Goal: Check status: Check status

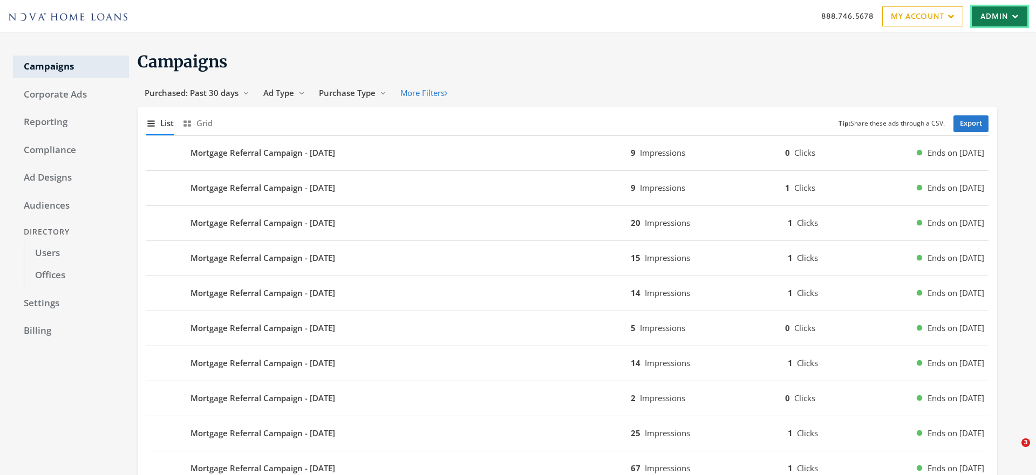
click at [993, 20] on link "Admin" at bounding box center [999, 16] width 56 height 20
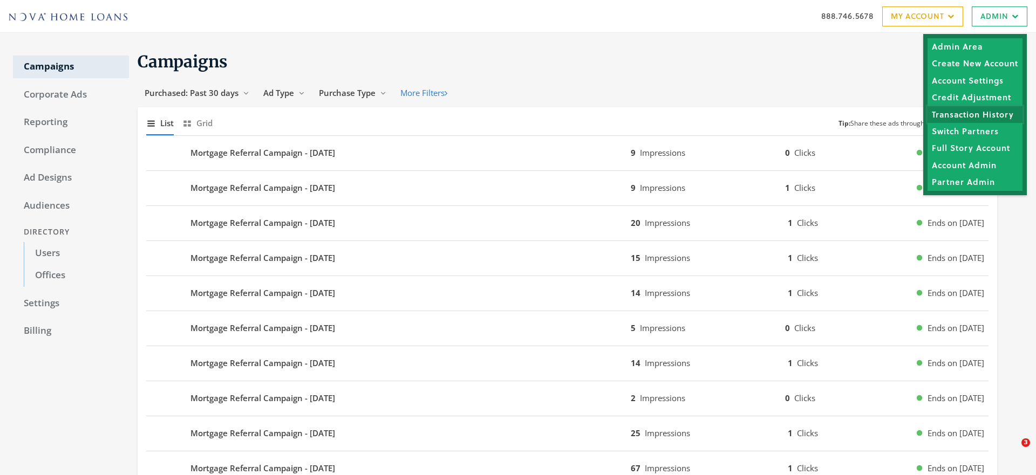
click at [960, 113] on link "Transaction History" at bounding box center [974, 114] width 95 height 17
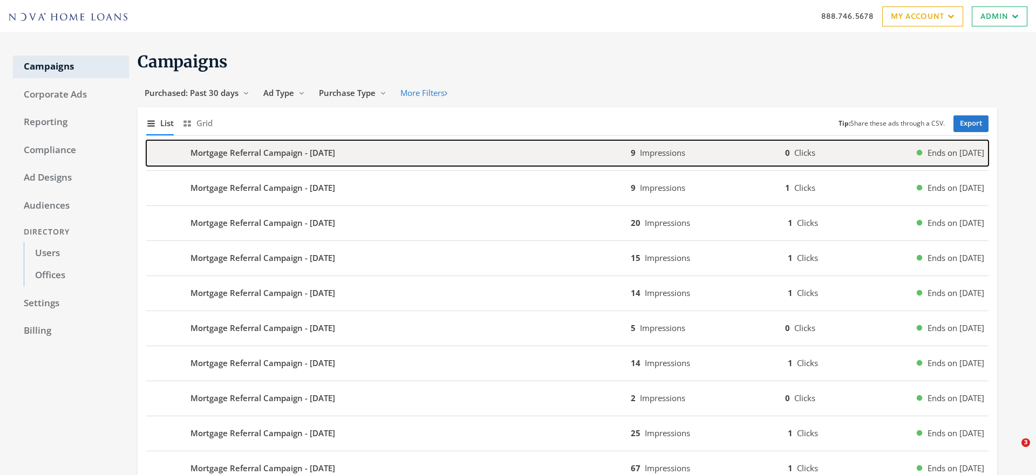
click at [203, 159] on b "Mortgage Referral Campaign - [DATE]" at bounding box center [262, 153] width 145 height 12
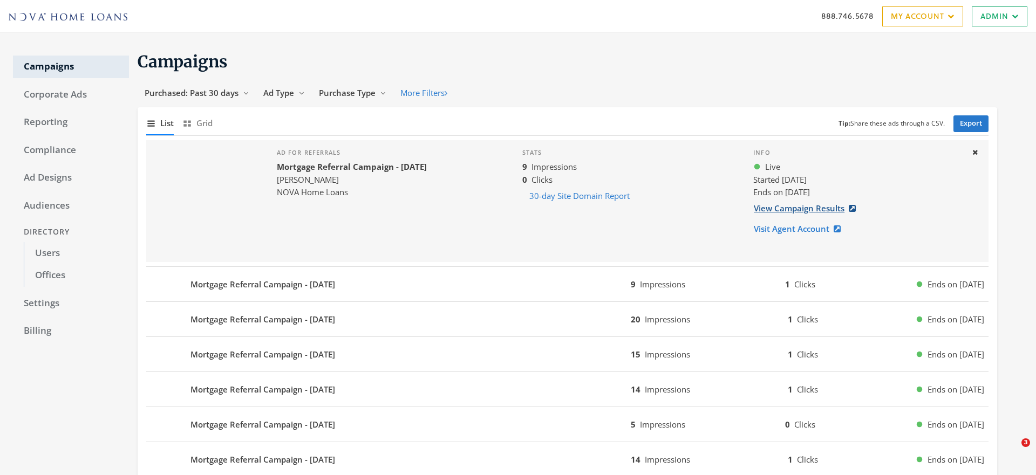
click at [783, 208] on link "View Campaign Results" at bounding box center [807, 208] width 109 height 20
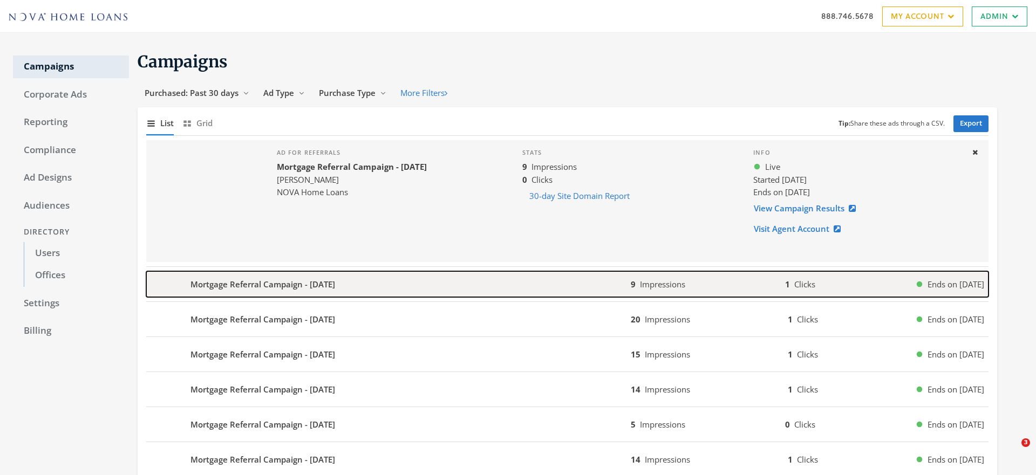
click at [275, 284] on b "Mortgage Referral Campaign - [DATE]" at bounding box center [262, 284] width 145 height 12
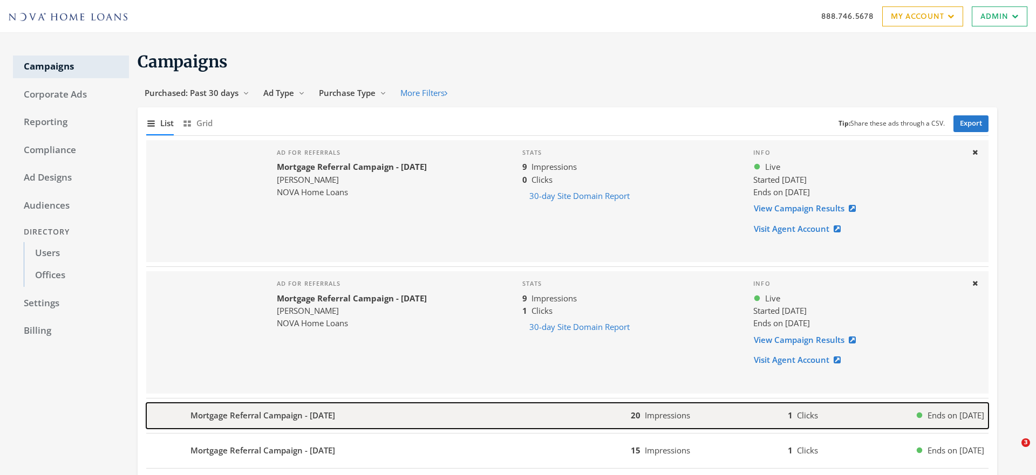
click at [335, 415] on b "Mortgage Referral Campaign - [DATE]" at bounding box center [262, 415] width 145 height 12
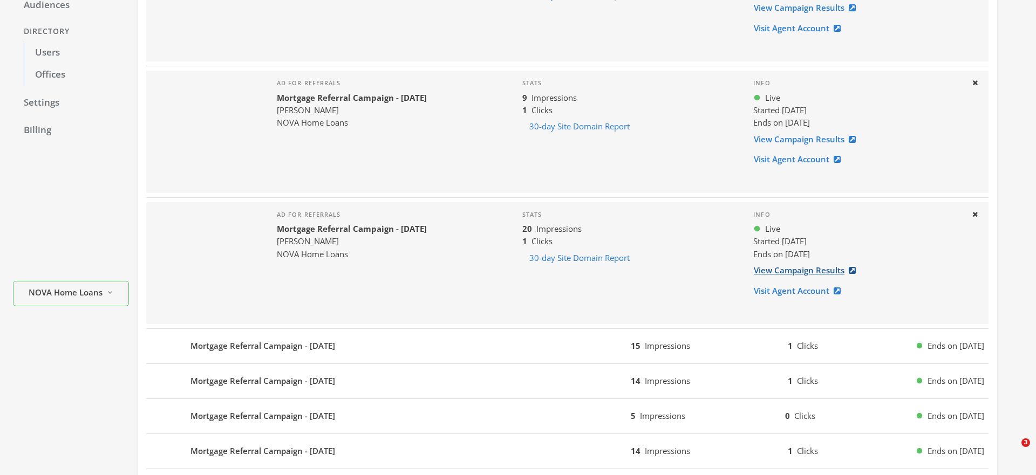
scroll to position [201, 0]
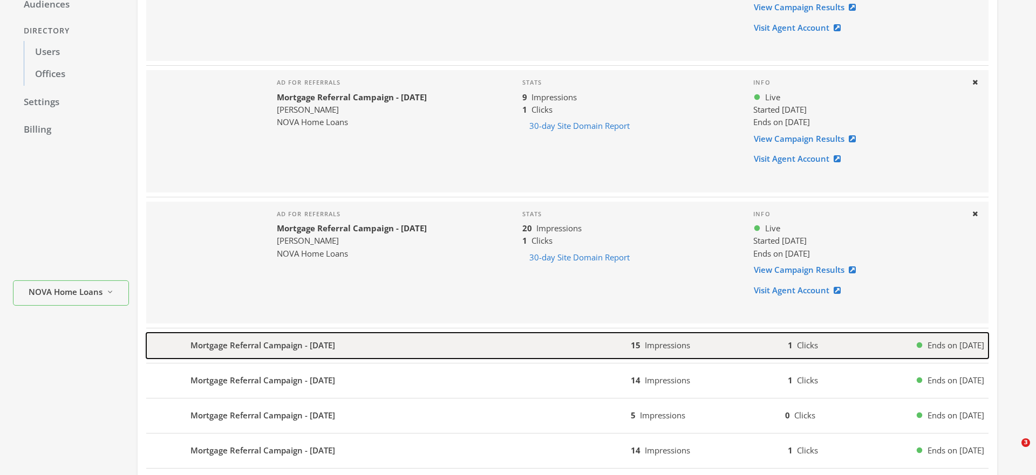
click at [335, 349] on b "Mortgage Referral Campaign - [DATE]" at bounding box center [262, 345] width 145 height 12
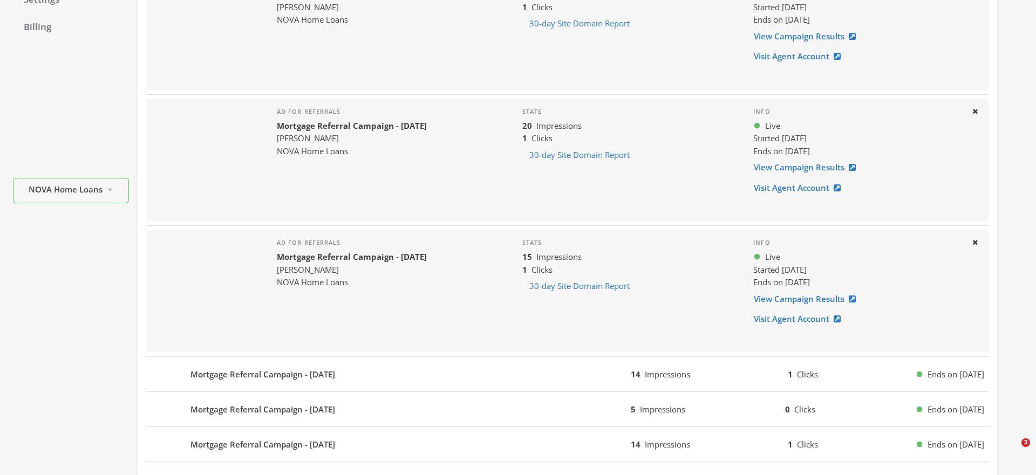
scroll to position [320, 0]
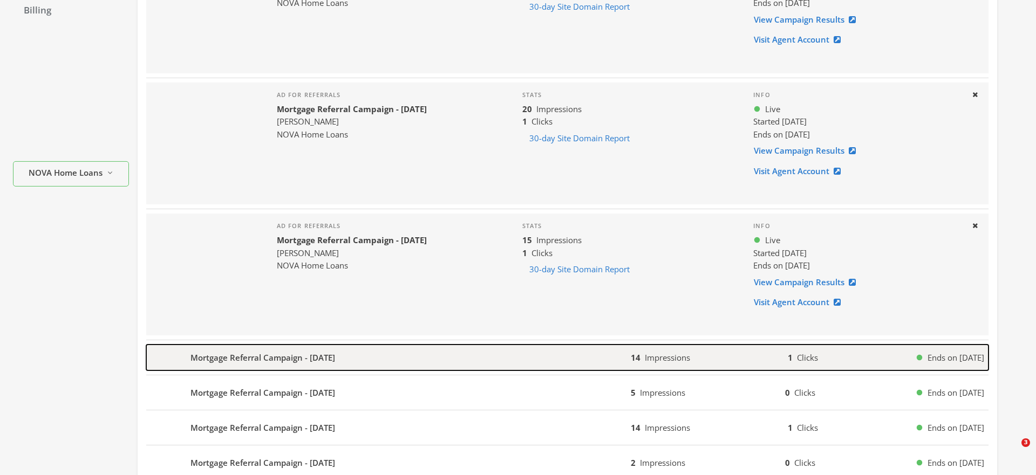
click at [287, 354] on b "Mortgage Referral Campaign - [DATE]" at bounding box center [262, 358] width 145 height 12
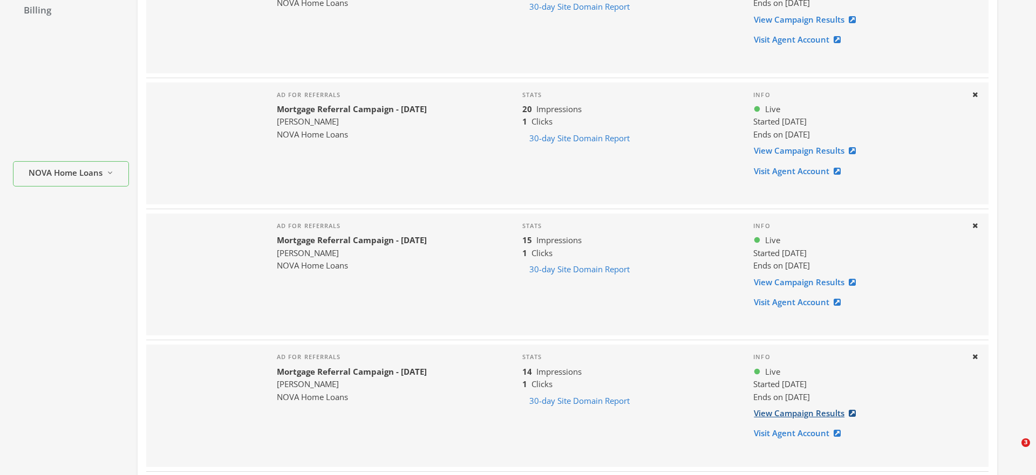
click at [0, 0] on div "Campaigns Corporate Ads Reporting Compliance Ad Designs Audiences Directory Use…" at bounding box center [518, 421] width 1036 height 1417
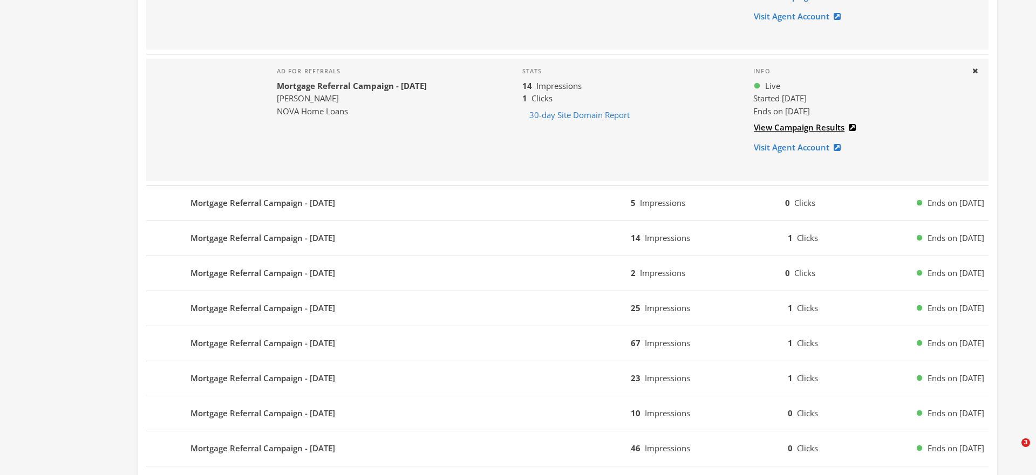
scroll to position [607, 0]
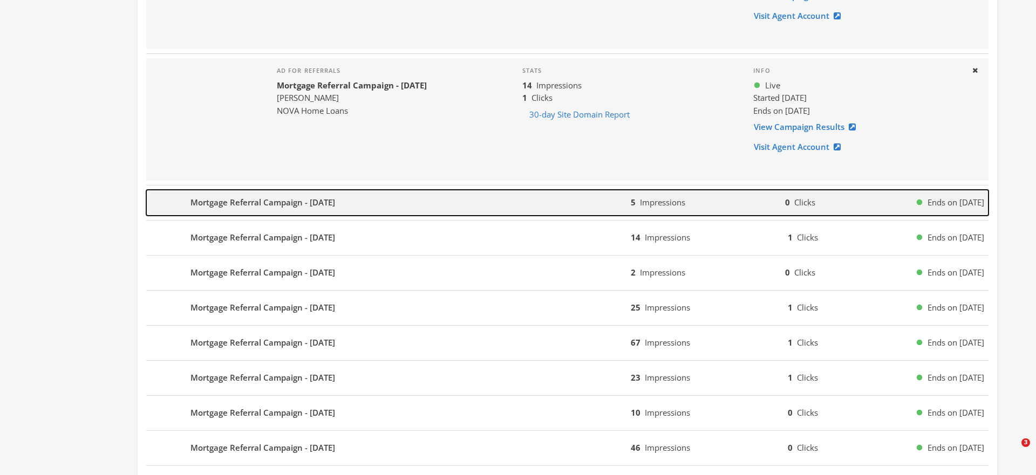
click at [417, 203] on div "Mortgage Referral Campaign - [DATE]" at bounding box center [388, 203] width 484 height 26
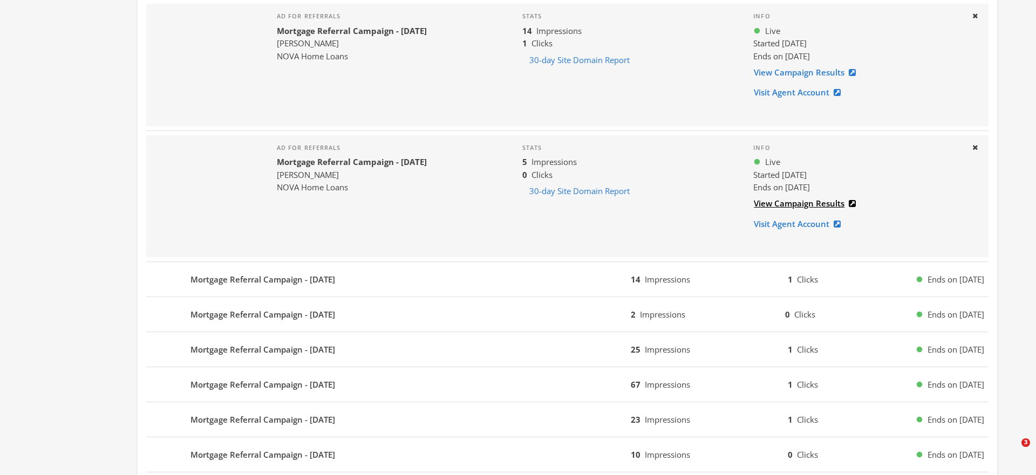
scroll to position [673, 0]
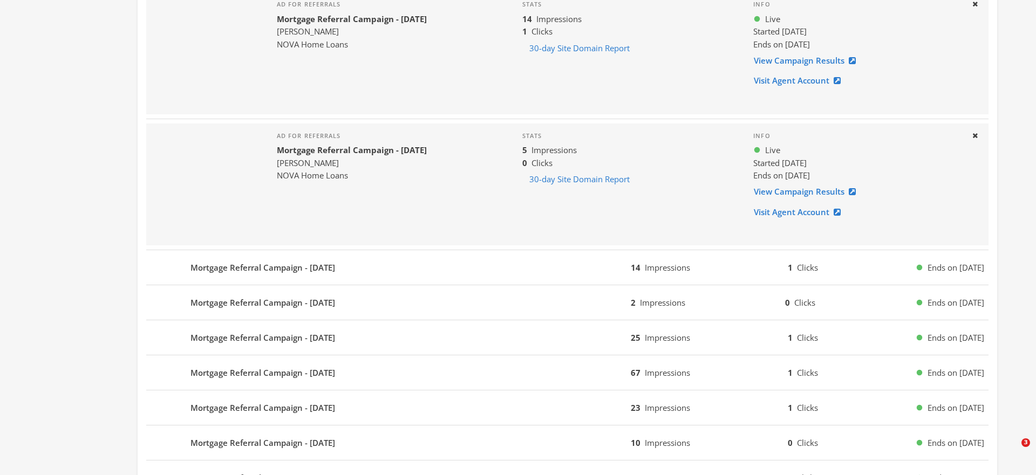
click at [409, 284] on div "Mortgage Referral Campaign - [DATE] 14 Impressions 1 Clicks Ends on [DATE]" at bounding box center [567, 267] width 842 height 35
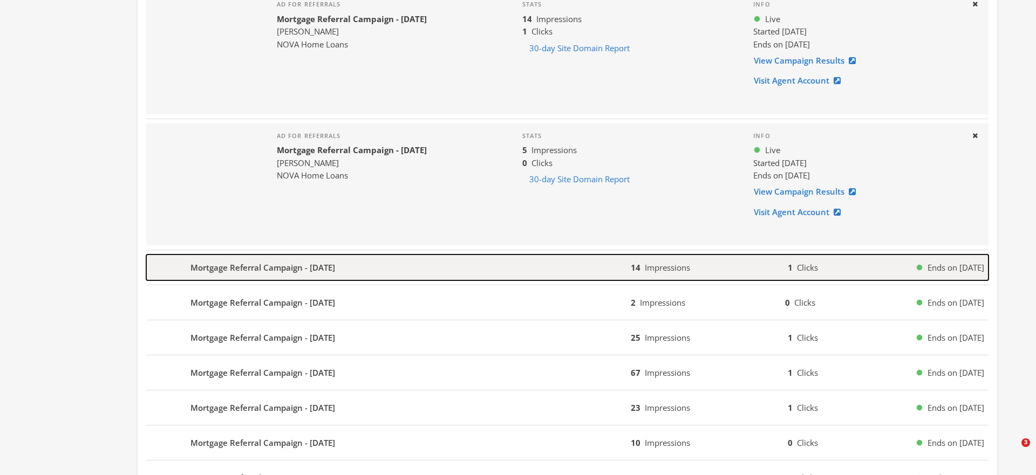
click at [402, 270] on div "Mortgage Referral Campaign - [DATE]" at bounding box center [388, 268] width 484 height 26
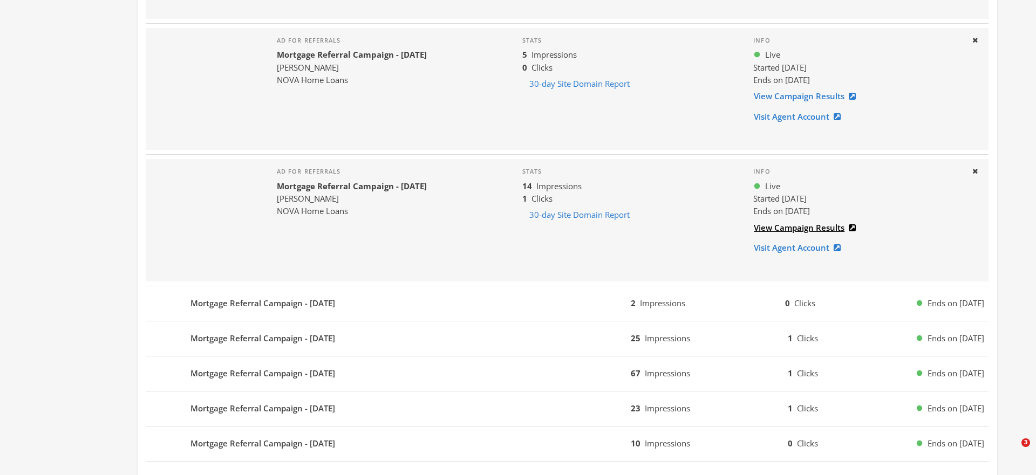
scroll to position [777, 0]
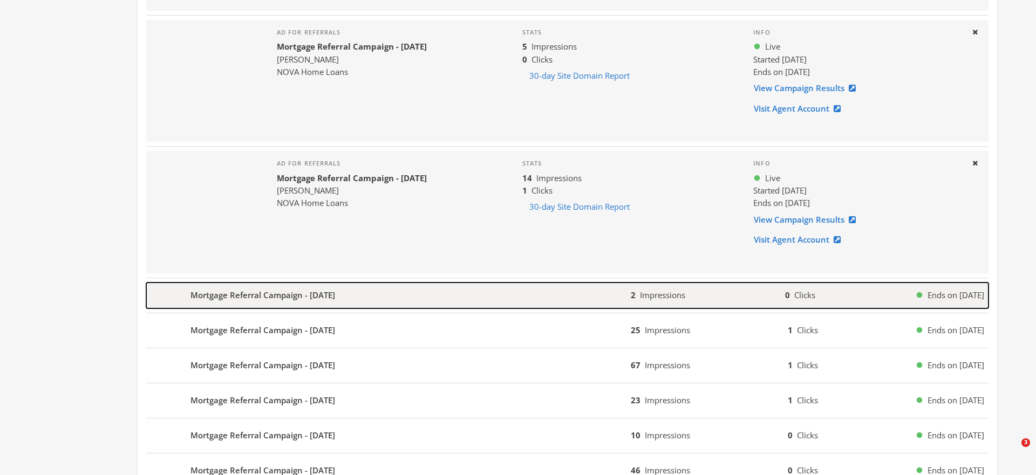
click at [388, 293] on div "Mortgage Referral Campaign - [DATE]" at bounding box center [388, 296] width 484 height 26
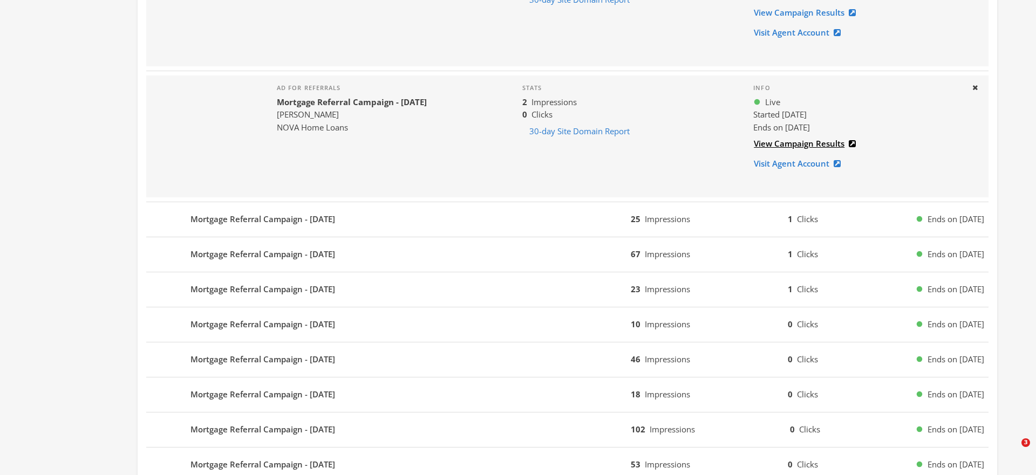
scroll to position [1004, 0]
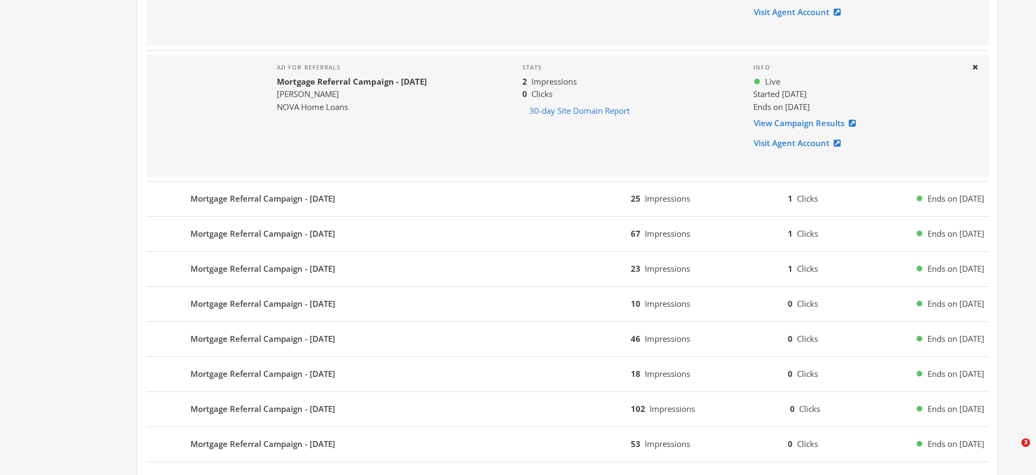
drag, startPoint x: 811, startPoint y: 353, endPoint x: 306, endPoint y: 1, distance: 615.1
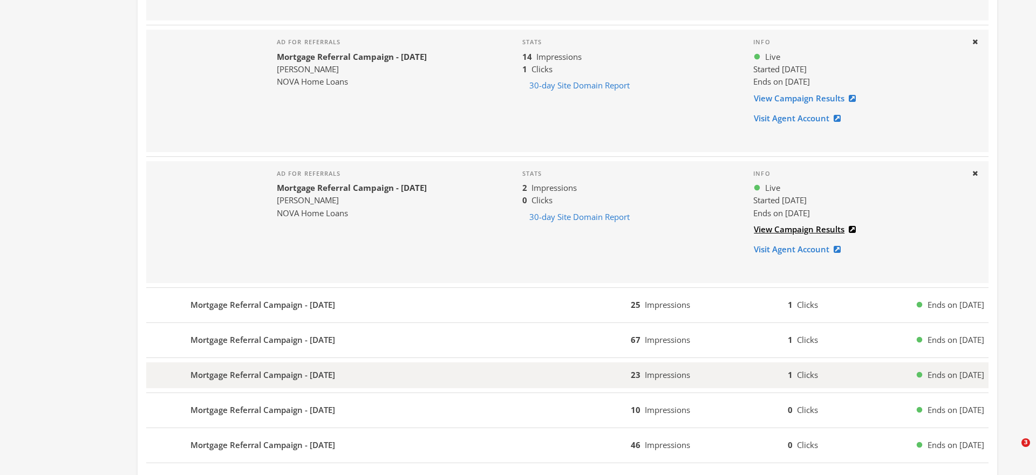
scroll to position [971, 0]
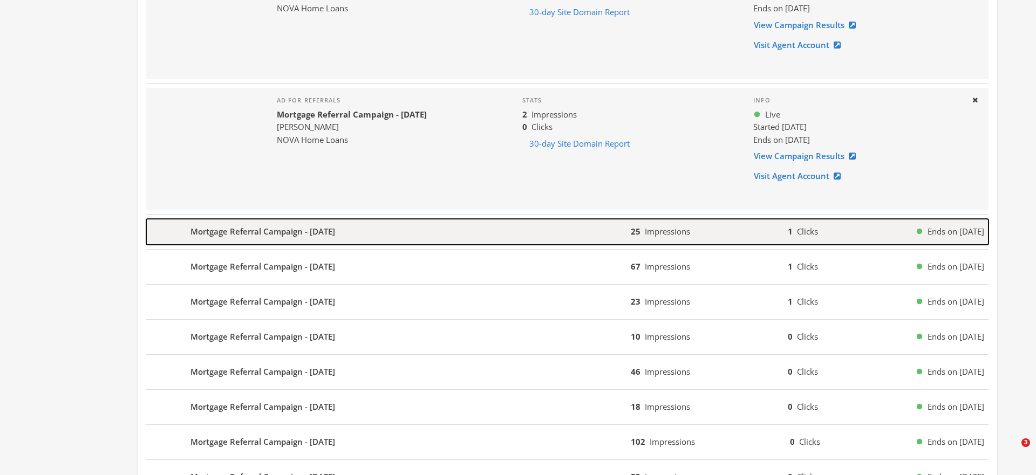
click at [231, 234] on b "Mortgage Referral Campaign - [DATE]" at bounding box center [262, 231] width 145 height 12
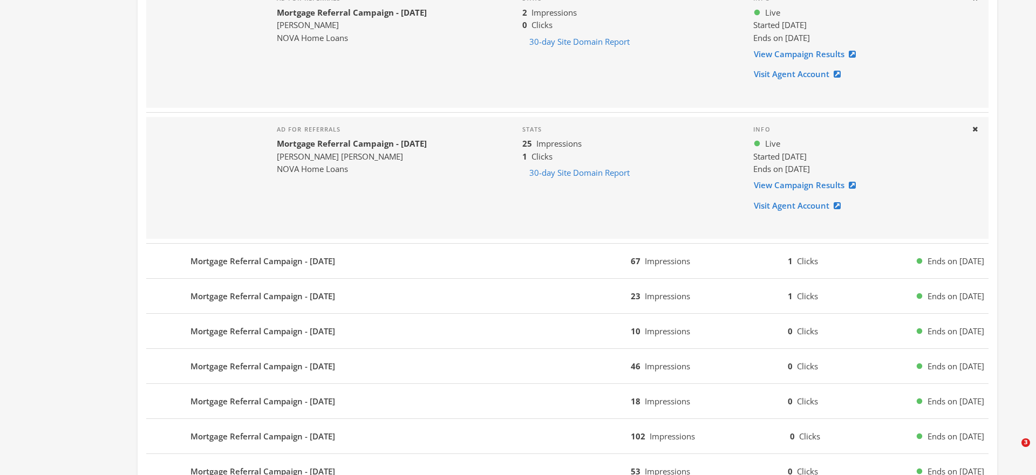
scroll to position [1078, 0]
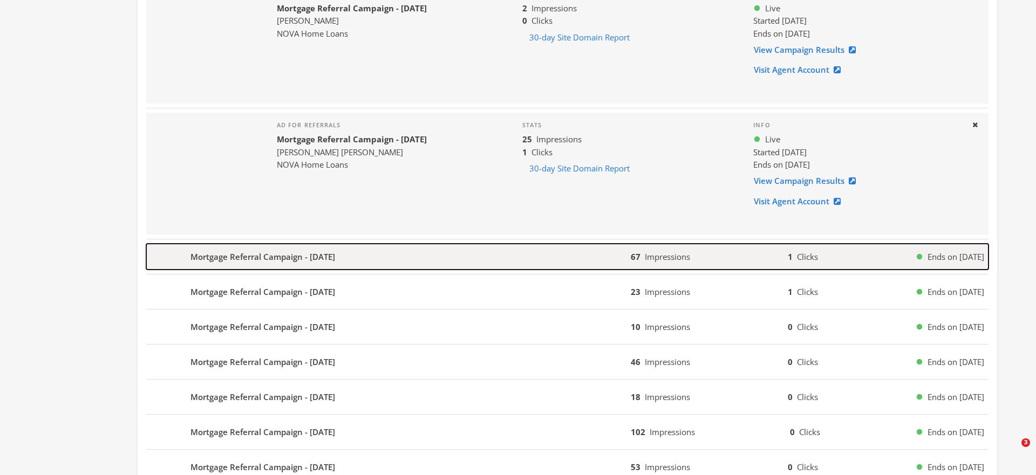
click at [558, 261] on div "Mortgage Referral Campaign - [DATE]" at bounding box center [388, 257] width 484 height 26
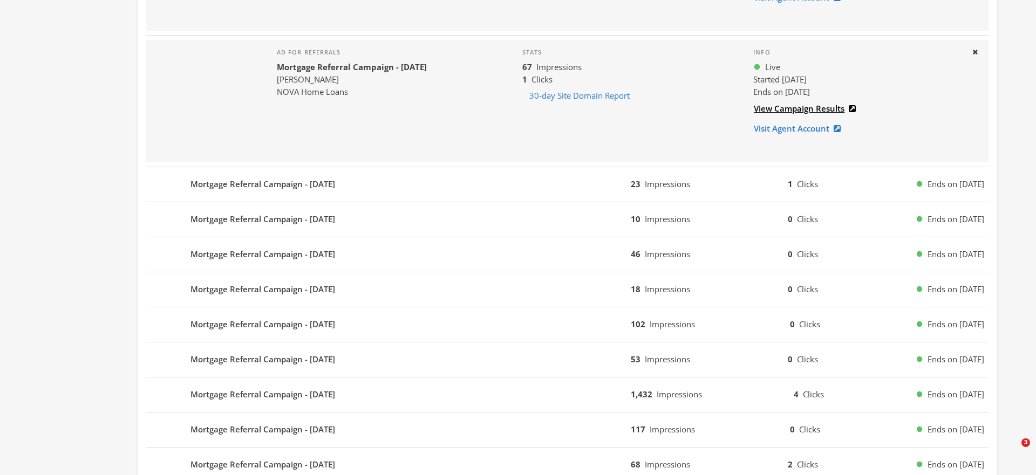
scroll to position [1293, 0]
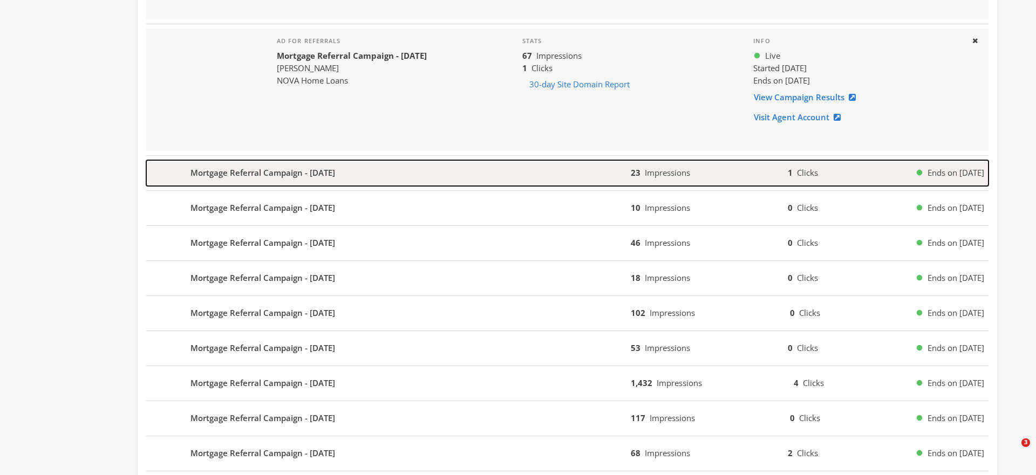
click at [430, 182] on div "Mortgage Referral Campaign - [DATE]" at bounding box center [388, 173] width 484 height 26
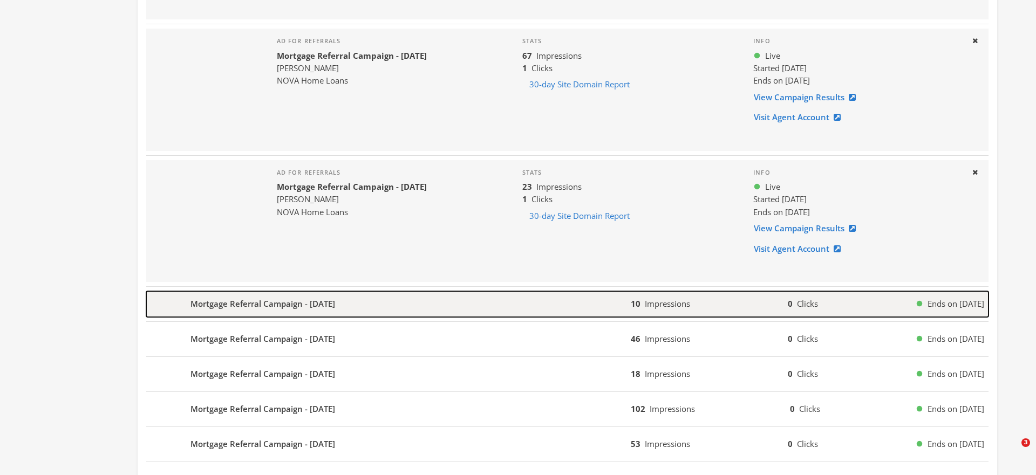
click at [395, 303] on div "Mortgage Referral Campaign - [DATE]" at bounding box center [388, 304] width 484 height 26
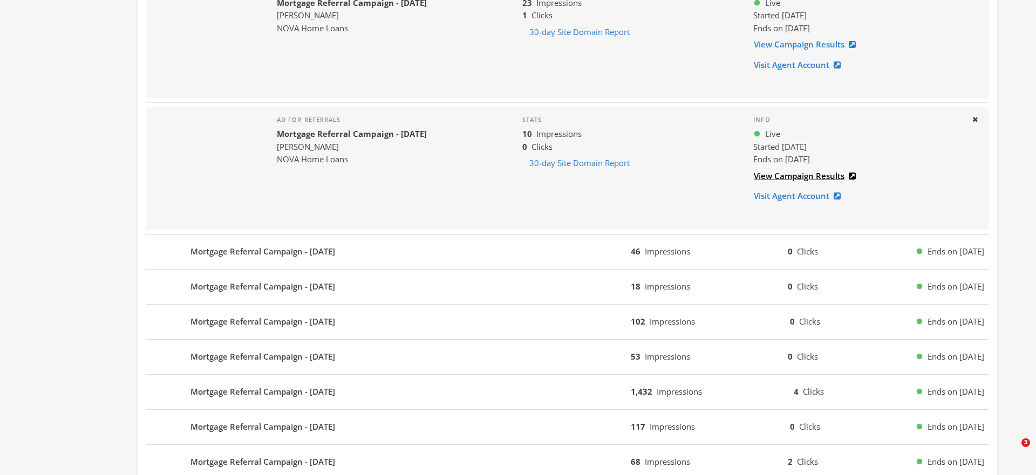
scroll to position [1520, 0]
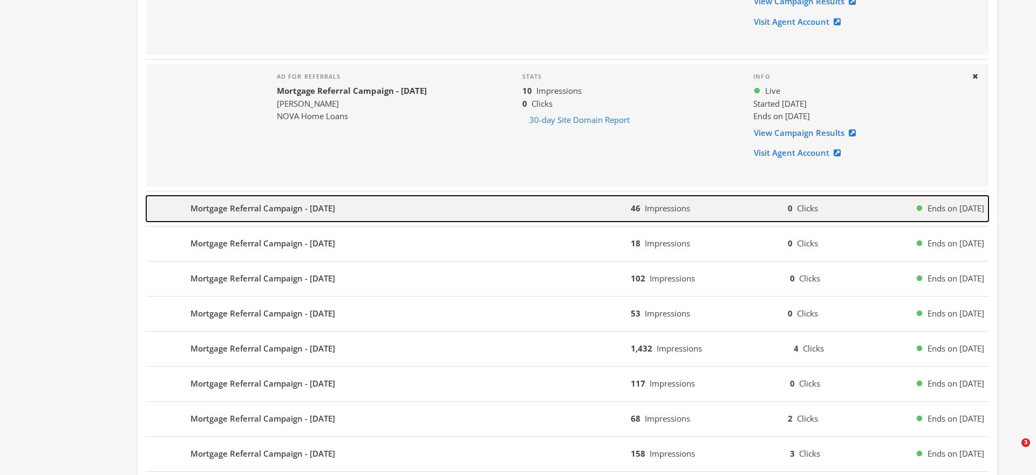
click at [382, 209] on div "Mortgage Referral Campaign - [DATE]" at bounding box center [388, 209] width 484 height 26
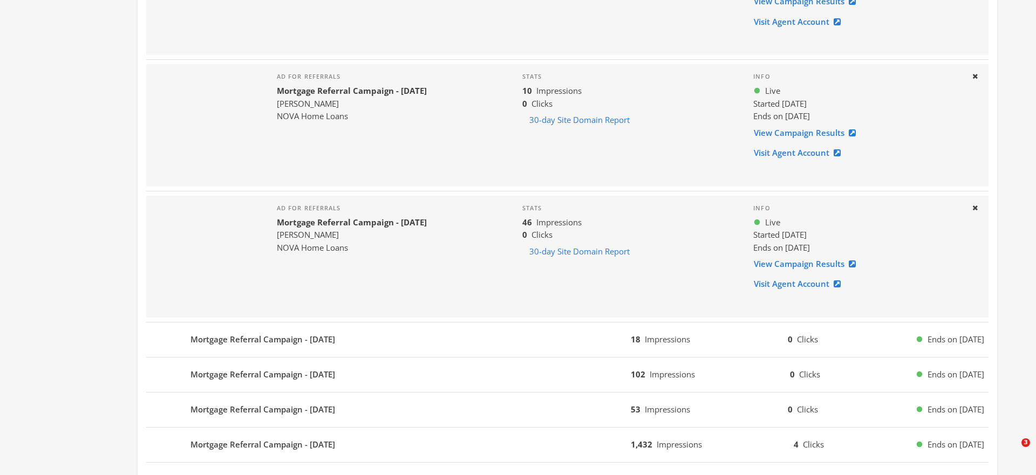
drag, startPoint x: 765, startPoint y: 263, endPoint x: 471, endPoint y: 0, distance: 394.2
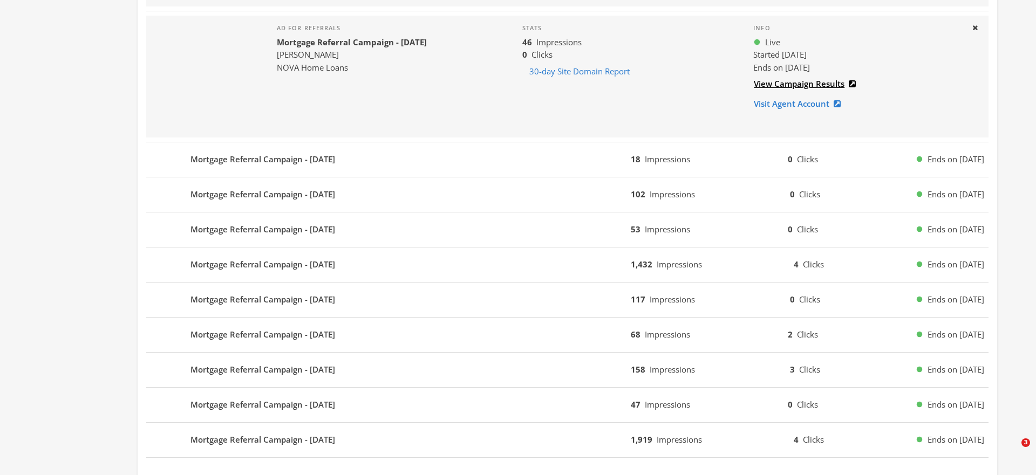
scroll to position [1701, 0]
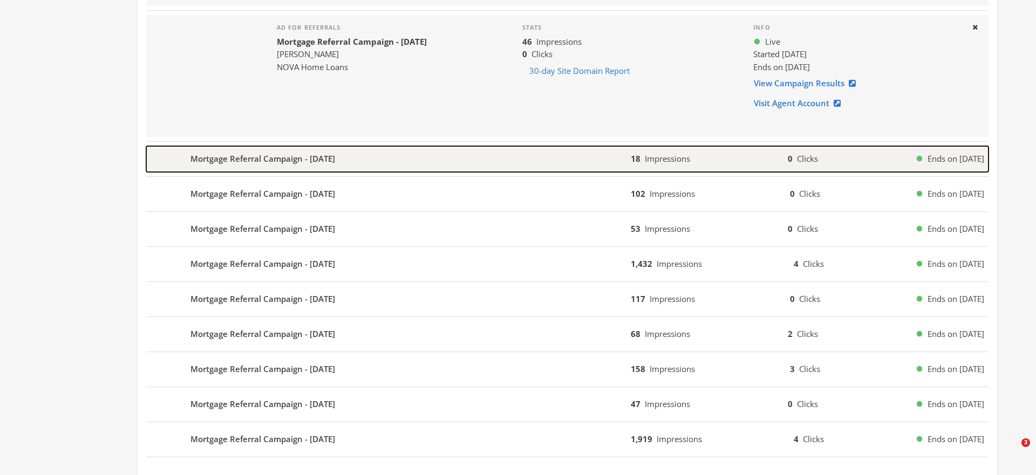
click at [316, 162] on b "Mortgage Referral Campaign - [DATE]" at bounding box center [262, 159] width 145 height 12
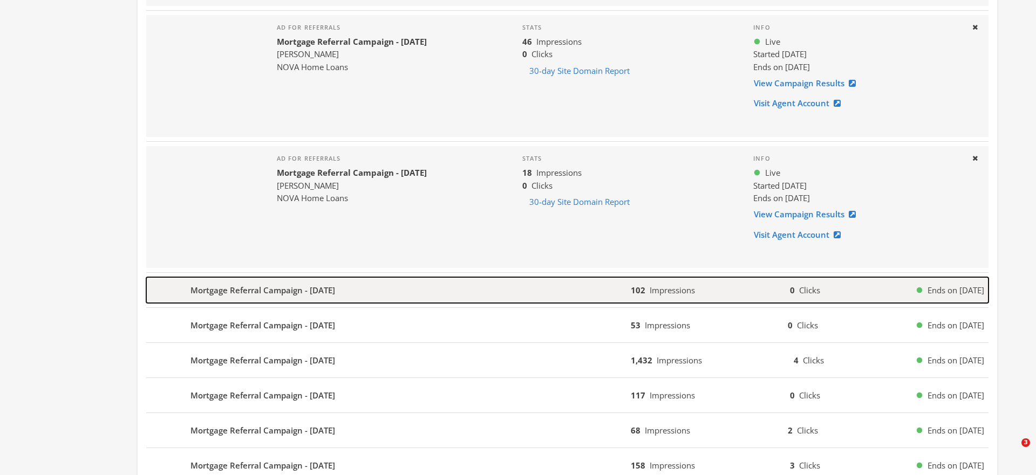
click at [635, 291] on b "102" at bounding box center [638, 290] width 15 height 11
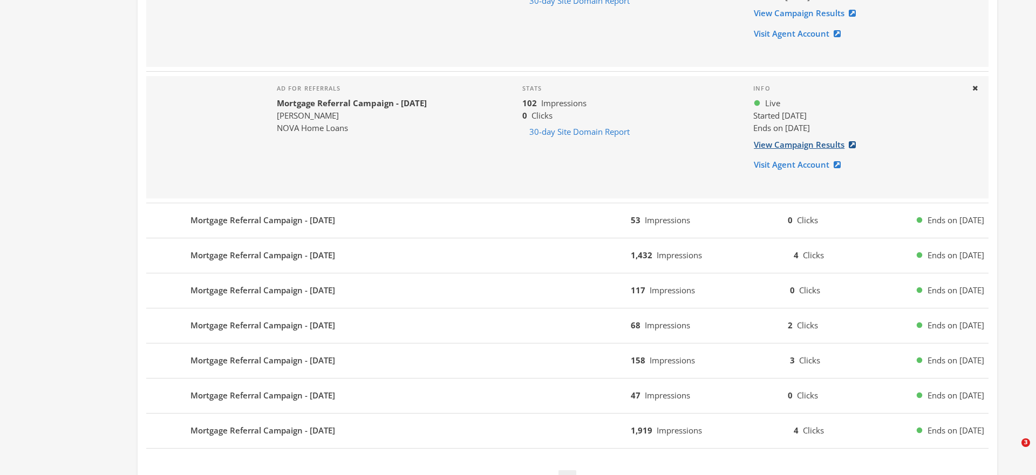
scroll to position [1901, 0]
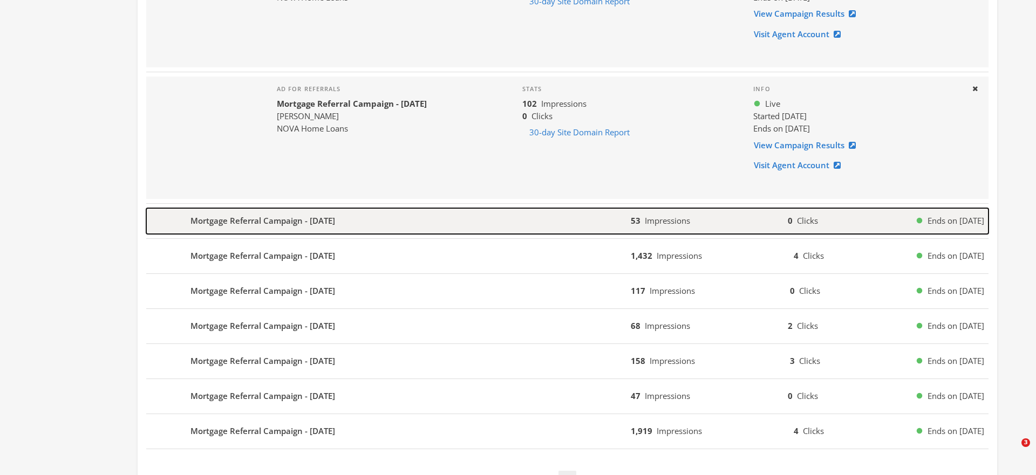
click at [561, 217] on div "Mortgage Referral Campaign - [DATE]" at bounding box center [388, 221] width 484 height 26
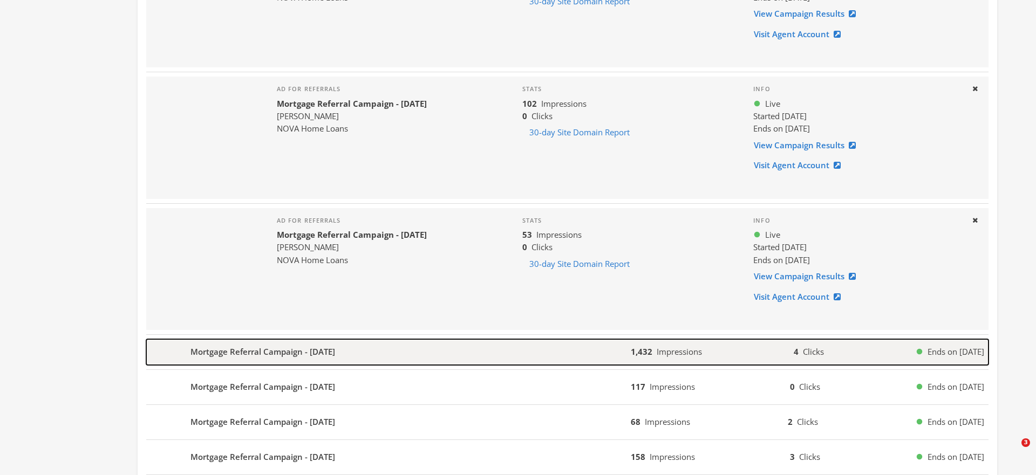
click at [527, 351] on div "Mortgage Referral Campaign - [DATE]" at bounding box center [388, 352] width 484 height 26
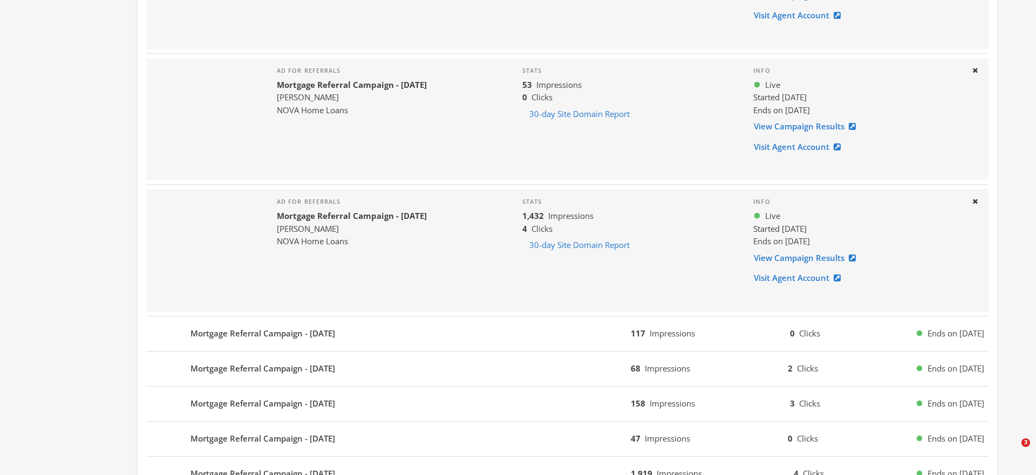
scroll to position [2057, 0]
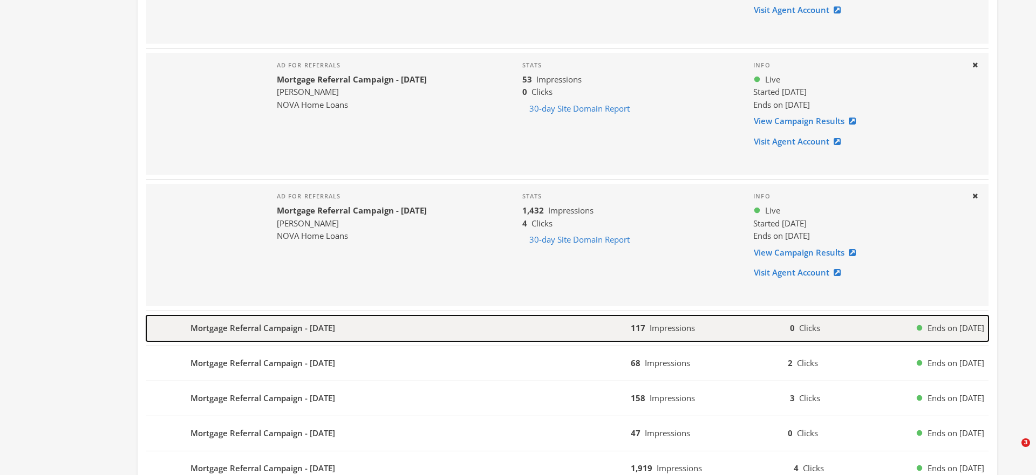
click at [696, 326] on div "117 Impressions 0 Clicks Ends on [DATE]" at bounding box center [810, 328] width 358 height 12
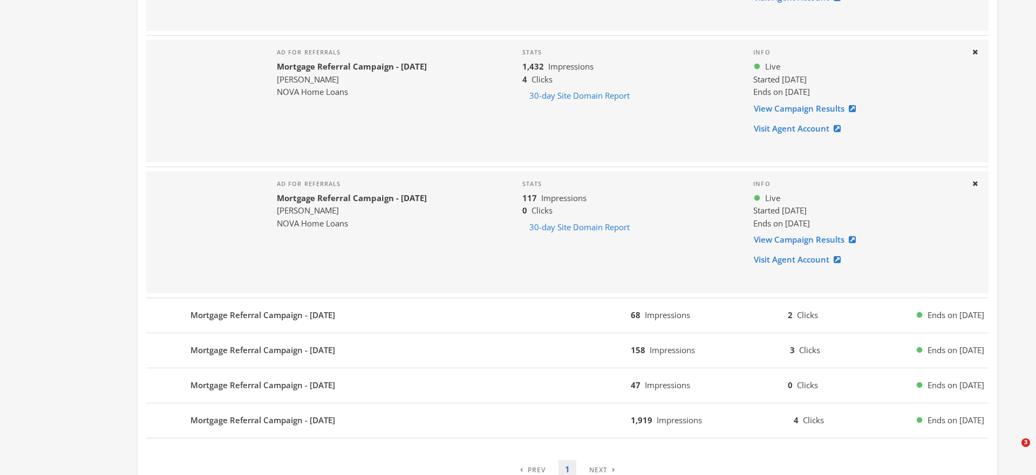
scroll to position [2207, 0]
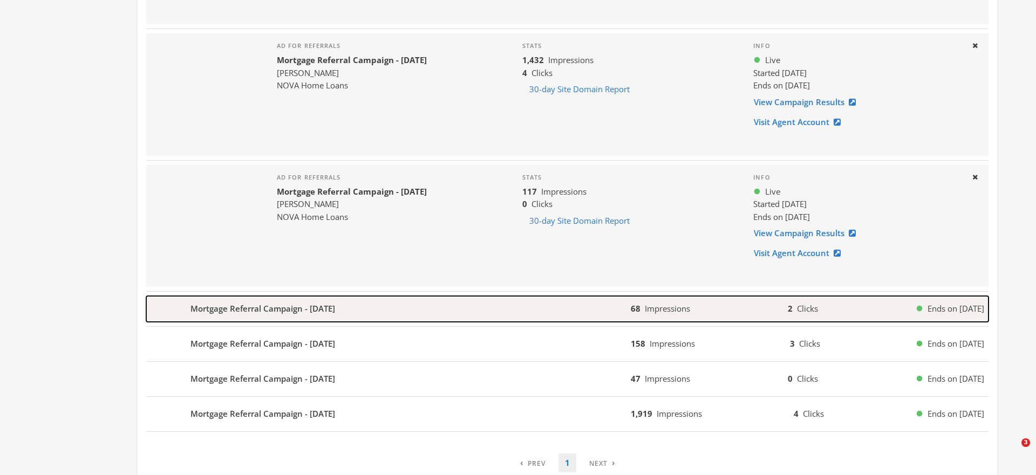
click at [729, 301] on button "Mortgage Referral Campaign - [DATE] 68 Impressions 2 Clicks Ends on [DATE]" at bounding box center [567, 309] width 842 height 26
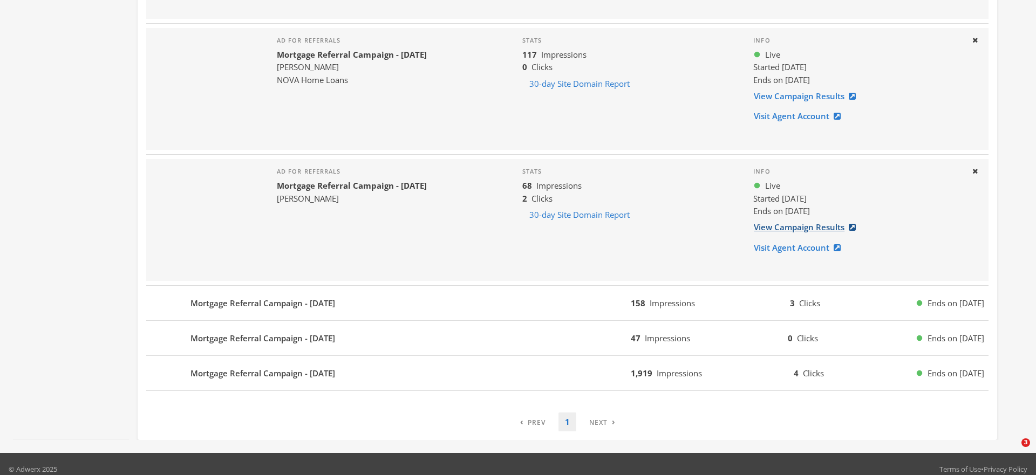
scroll to position [2354, 0]
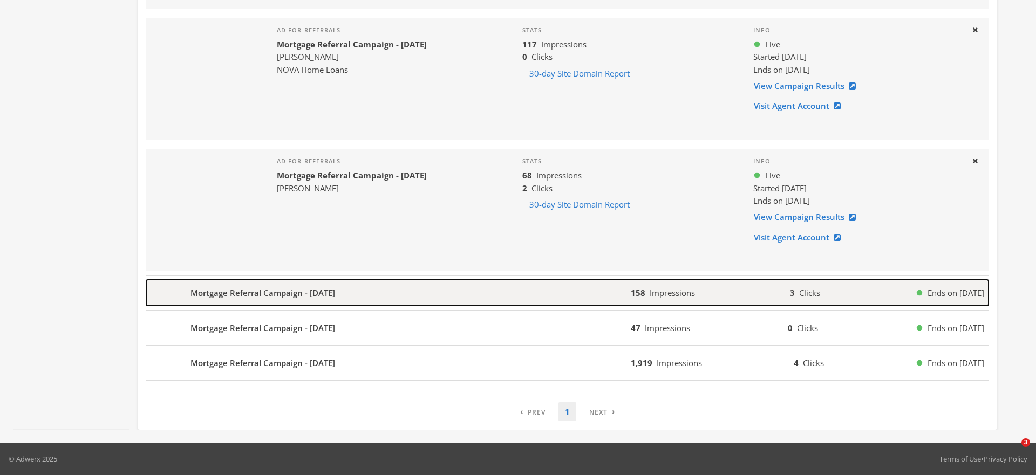
click at [563, 288] on div "Mortgage Referral Campaign - [DATE]" at bounding box center [388, 293] width 484 height 26
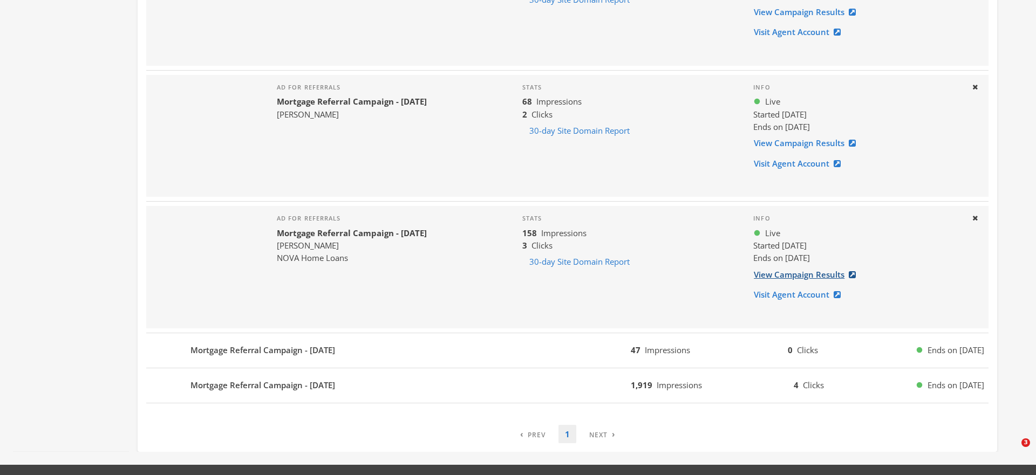
scroll to position [2429, 0]
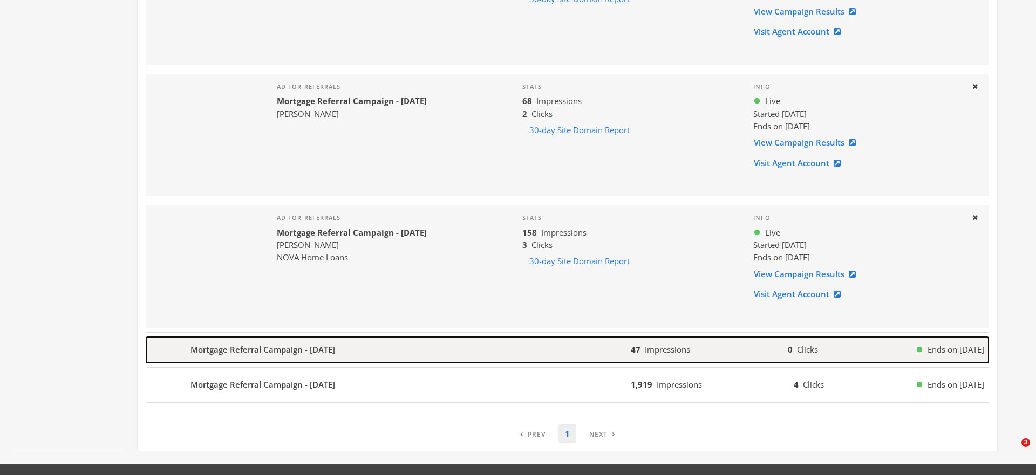
click at [560, 344] on div "Mortgage Referral Campaign - [DATE]" at bounding box center [388, 350] width 484 height 26
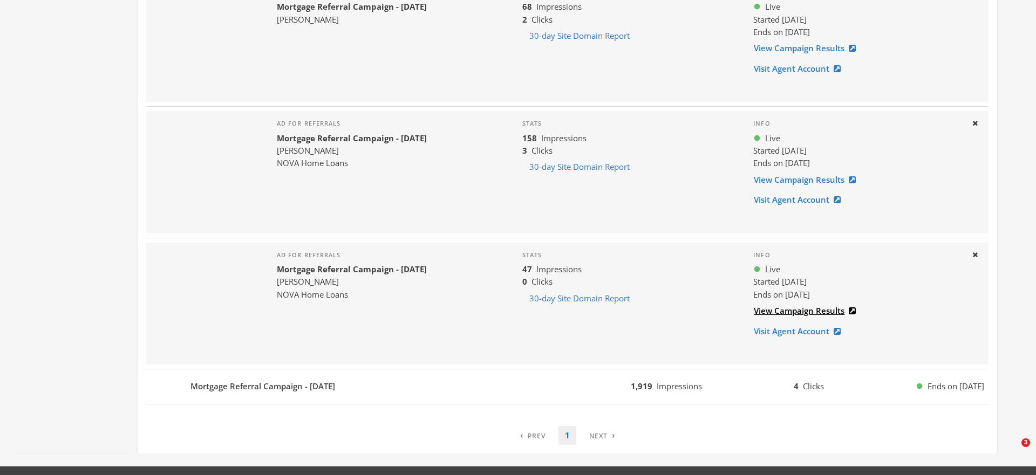
scroll to position [2547, 0]
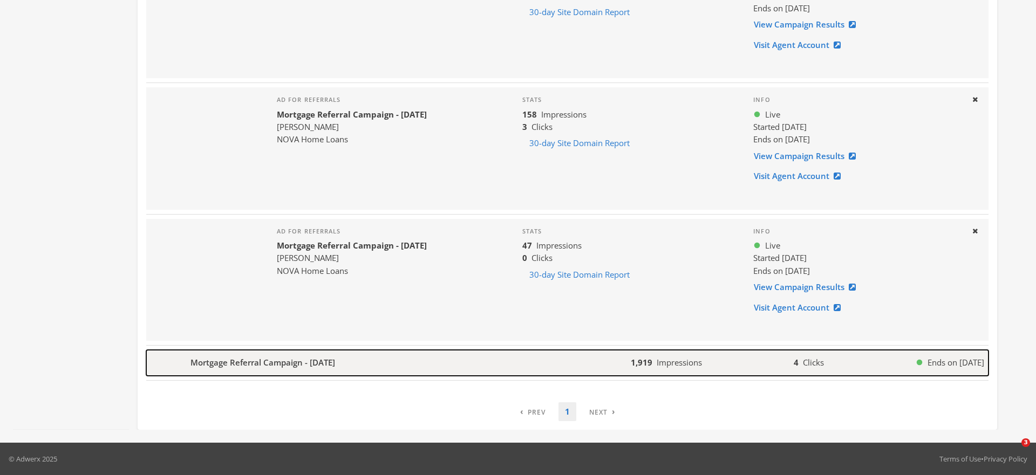
click at [542, 358] on div "Mortgage Referral Campaign - [DATE]" at bounding box center [388, 363] width 484 height 26
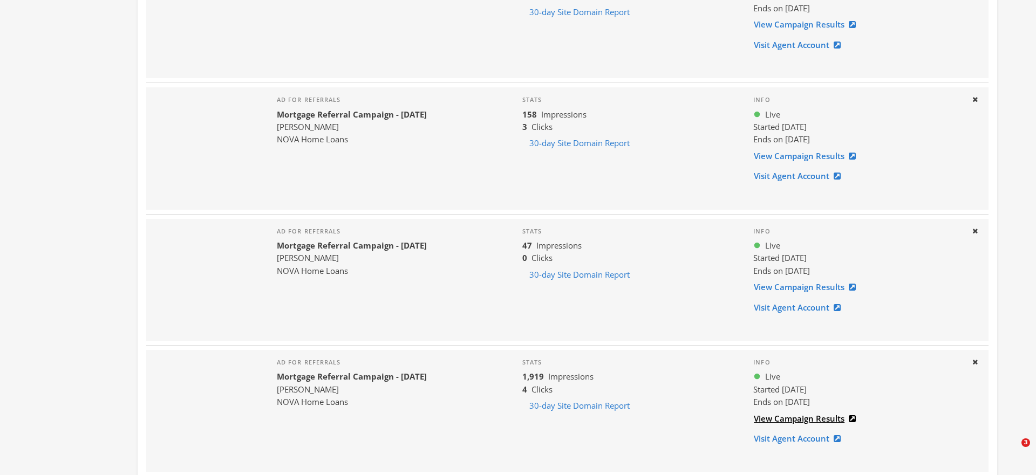
scroll to position [2643, 0]
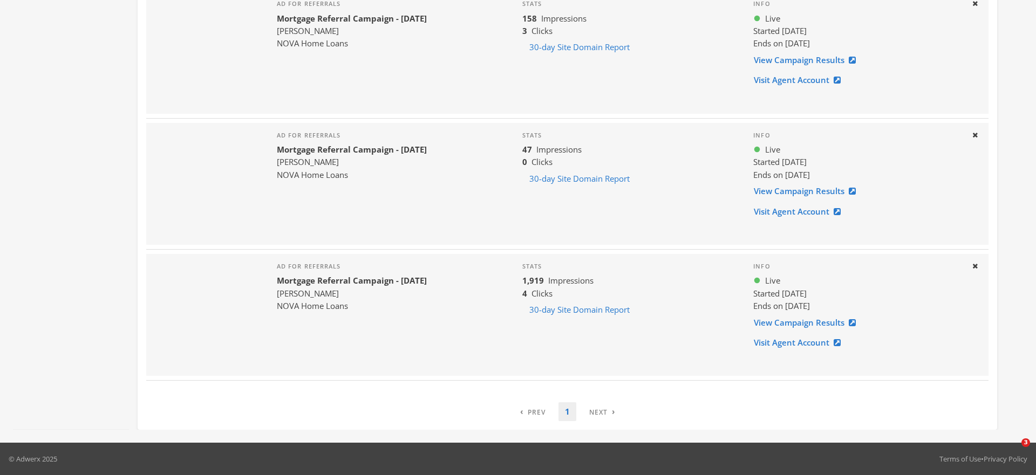
drag, startPoint x: 785, startPoint y: 417, endPoint x: 876, endPoint y: 2, distance: 425.2
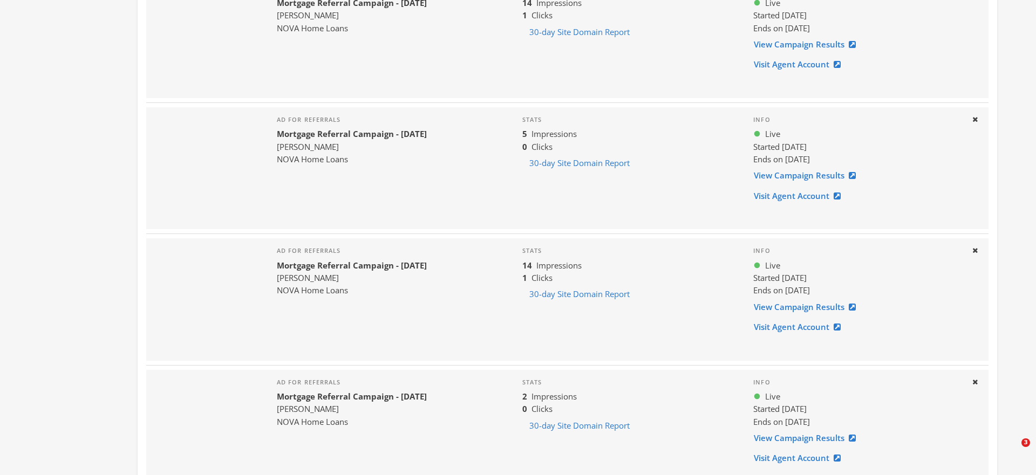
scroll to position [0, 0]
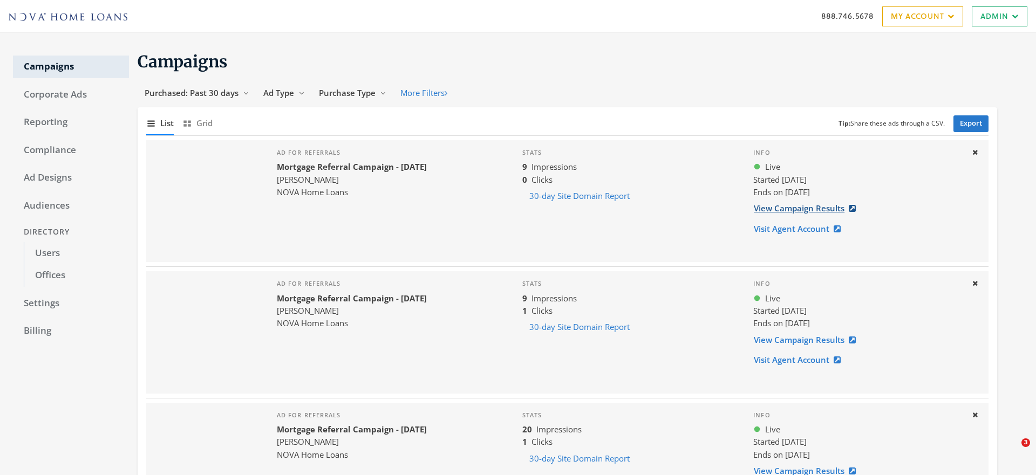
click at [805, 211] on link "View Campaign Results" at bounding box center [807, 208] width 109 height 20
